Goal: Task Accomplishment & Management: Manage account settings

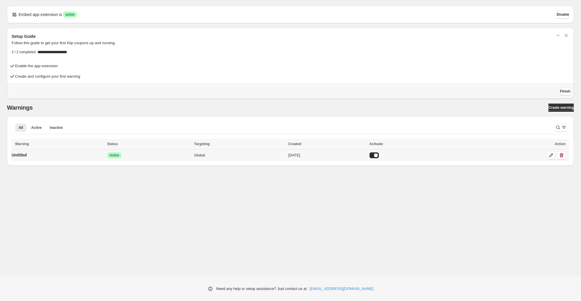
click at [379, 154] on div at bounding box center [374, 155] width 9 height 6
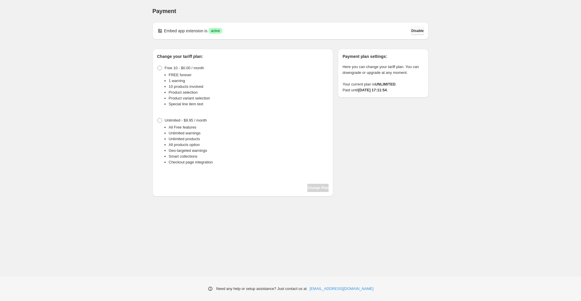
click at [412, 32] on span "Disable" at bounding box center [418, 30] width 13 height 5
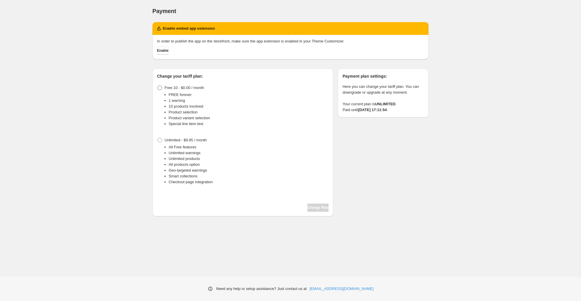
click at [178, 88] on span "Free 10 - $0.00 / month" at bounding box center [185, 87] width 40 height 4
click at [313, 204] on button "Change Plan" at bounding box center [318, 208] width 21 height 8
click at [308, 212] on div "Change your tariff plan: Free 10 - $0.00 / month FREE forever 1 warning 10 prod…" at bounding box center [243, 143] width 181 height 148
click at [309, 208] on span "Change Plan" at bounding box center [318, 207] width 21 height 5
